Goal: Task Accomplishment & Management: Use online tool/utility

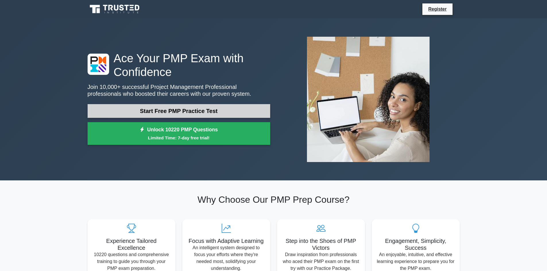
click at [144, 109] on link "Start Free PMP Practice Test" at bounding box center [179, 111] width 183 height 14
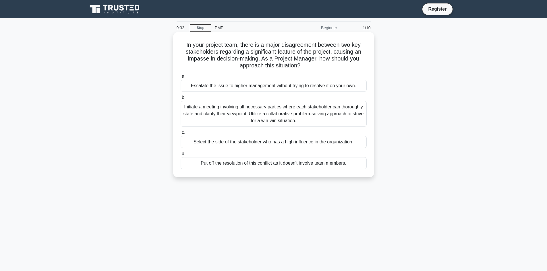
click at [207, 146] on div "Select the side of the stakeholder who has a high influence in the organization." at bounding box center [274, 142] width 186 height 12
click at [181, 135] on input "c. Select the side of the stakeholder who has a high influence in the organizat…" at bounding box center [181, 133] width 0 height 4
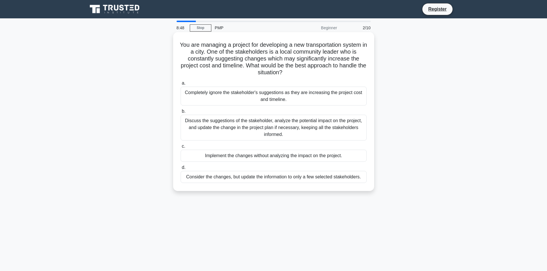
click at [253, 125] on div "Discuss the suggestions of the stakeholder, analyze the potential impact on the…" at bounding box center [274, 128] width 186 height 26
click at [181, 113] on input "b. Discuss the suggestions of the stakeholder, analyze the potential impact on …" at bounding box center [181, 112] width 0 height 4
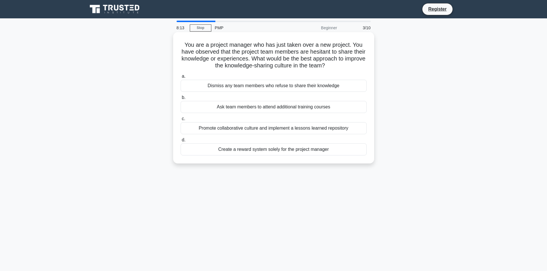
click at [250, 150] on div "Create a reward system solely for the project manager" at bounding box center [274, 150] width 186 height 12
click at [181, 142] on input "d. Create a reward system solely for the project manager" at bounding box center [181, 140] width 0 height 4
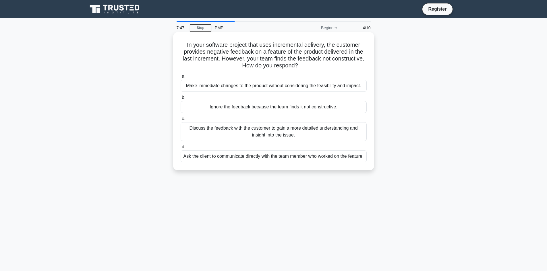
click at [292, 109] on div "Ignore the feedback because the team finds it not constructive." at bounding box center [274, 107] width 186 height 12
click at [181, 100] on input "b. Ignore the feedback because the team finds it not constructive." at bounding box center [181, 98] width 0 height 4
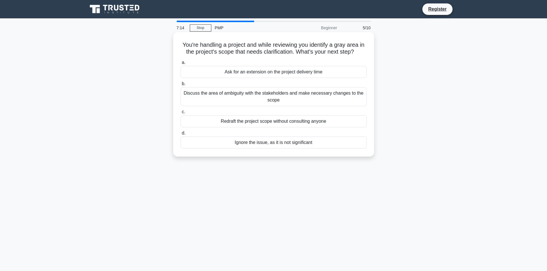
click at [309, 95] on div "Discuss the area of ambiguity with the stakeholders and make necessary changes …" at bounding box center [274, 96] width 186 height 19
click at [181, 86] on input "b. Discuss the area of ambiguity with the stakeholders and make necessary chang…" at bounding box center [181, 84] width 0 height 4
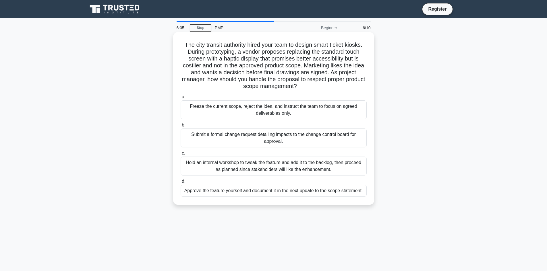
click at [320, 194] on div "Approve the feature yourself and document it in the next update to the scope st…" at bounding box center [274, 191] width 186 height 12
click at [181, 183] on input "d. Approve the feature yourself and document it in the next update to the scope…" at bounding box center [181, 182] width 0 height 4
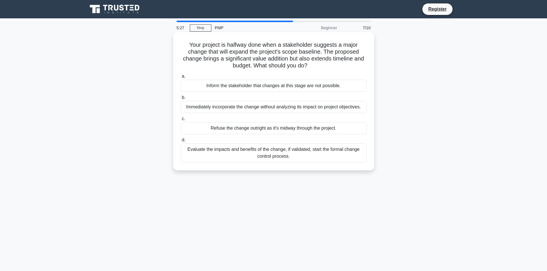
click at [292, 152] on div "Evaluate the impacts and benefits of the change, if validated, start the formal…" at bounding box center [274, 153] width 186 height 19
click at [181, 142] on input "d. Evaluate the impacts and benefits of the change, if validated, start the for…" at bounding box center [181, 140] width 0 height 4
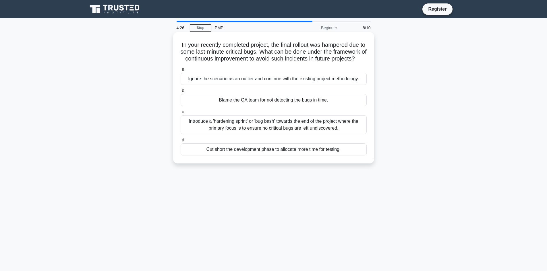
click at [268, 85] on div "Ignore the scenario as an outlier and continue with the existing project method…" at bounding box center [274, 79] width 186 height 12
click at [181, 71] on input "a. Ignore the scenario as an outlier and continue with the existing project met…" at bounding box center [181, 70] width 0 height 4
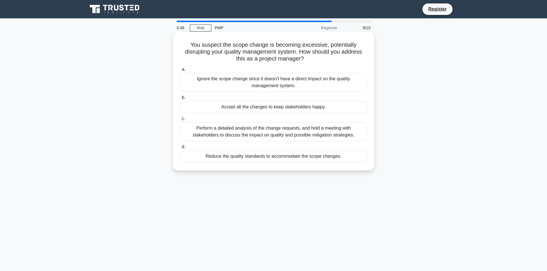
click at [230, 157] on div "Reduce the quality standards to accommodate the scope changes." at bounding box center [274, 156] width 186 height 12
click at [181, 149] on input "d. Reduce the quality standards to accommodate the scope changes." at bounding box center [181, 147] width 0 height 4
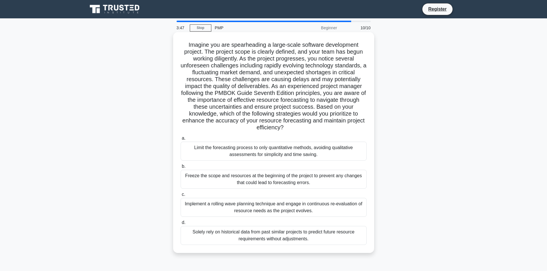
click at [232, 153] on div "Limit the forecasting process to only quantitative methods, avoiding qualitativ…" at bounding box center [274, 151] width 186 height 19
click at [181, 140] on input "a. Limit the forecasting process to only quantitative methods, avoiding qualita…" at bounding box center [181, 139] width 0 height 4
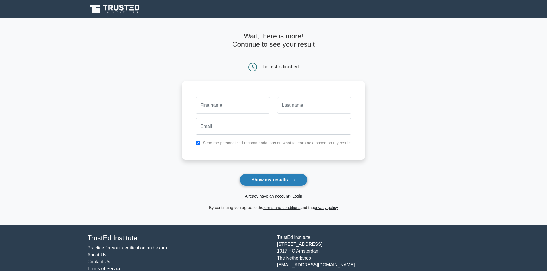
click at [260, 179] on button "Show my results" at bounding box center [273, 180] width 68 height 12
click at [200, 144] on input "checkbox" at bounding box center [198, 141] width 5 height 5
checkbox input "false"
click at [276, 182] on button "Show my results" at bounding box center [273, 180] width 68 height 12
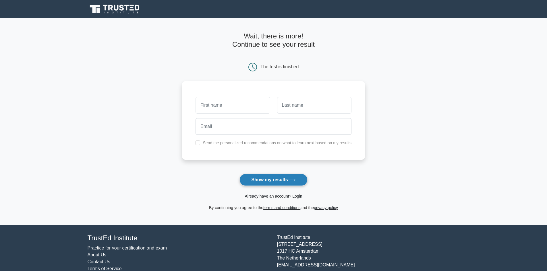
click at [276, 182] on button "Show my results" at bounding box center [273, 180] width 68 height 12
